Goal: Find specific page/section: Find specific page/section

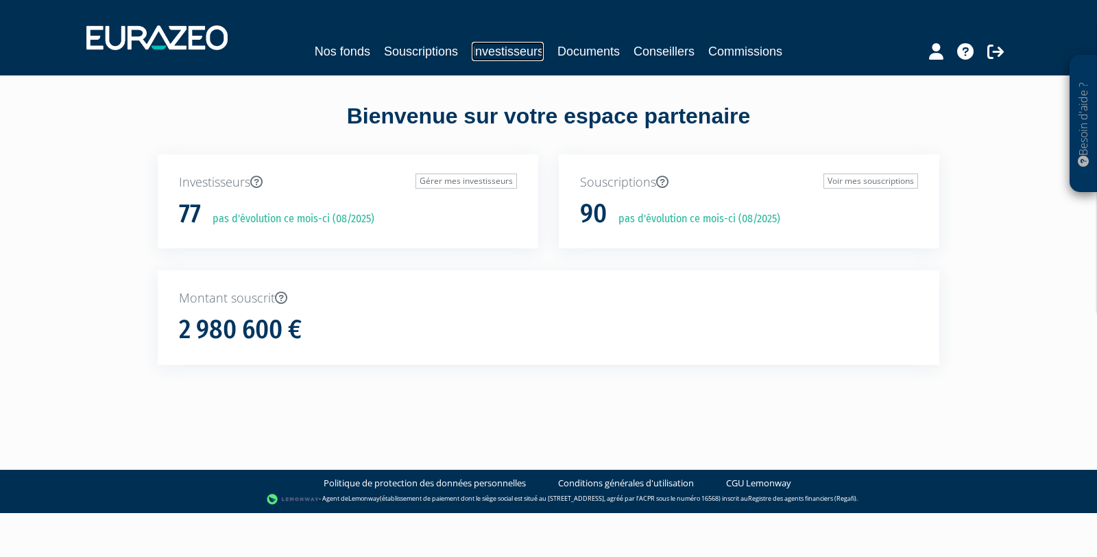
click at [505, 52] on link "Investisseurs" at bounding box center [508, 51] width 72 height 19
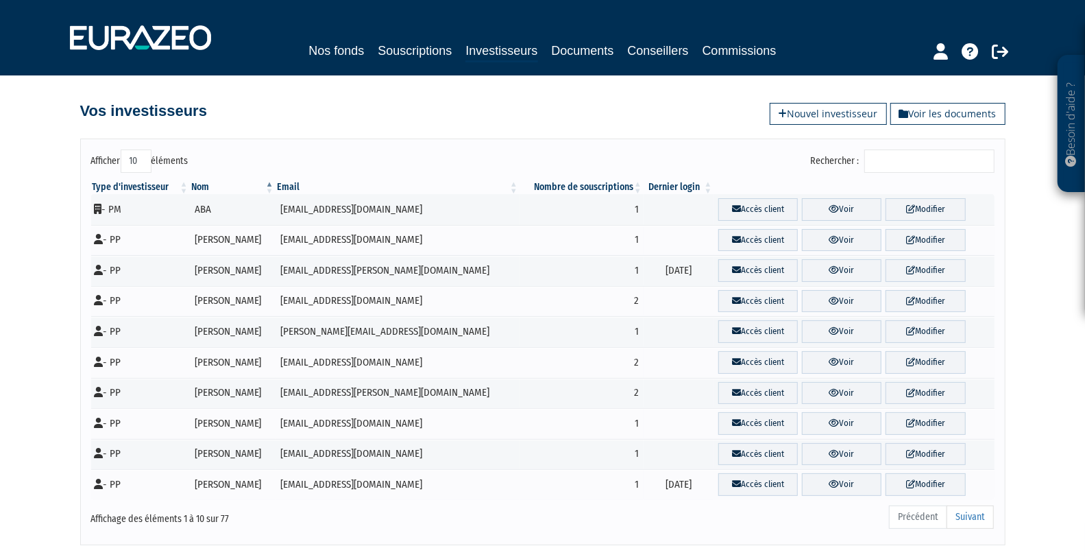
click at [917, 159] on input "Rechercher :" at bounding box center [930, 160] width 130 height 23
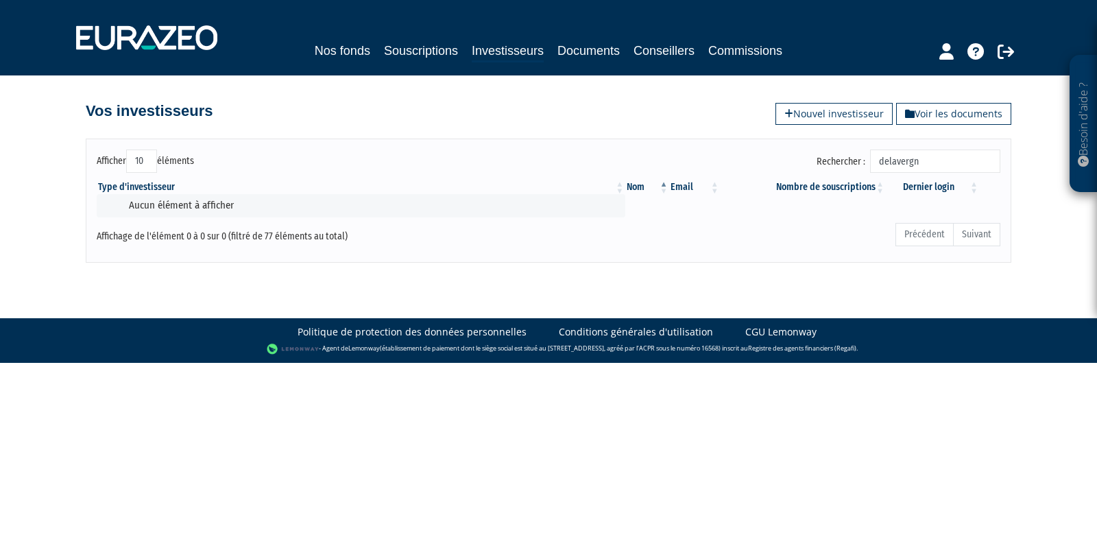
type input "delavergne"
drag, startPoint x: 955, startPoint y: 163, endPoint x: 882, endPoint y: 162, distance: 73.4
click at [882, 162] on label "Rechercher : delavergne" at bounding box center [909, 160] width 184 height 23
